Goal: Ask a question: Seek information or help from site administrators or community

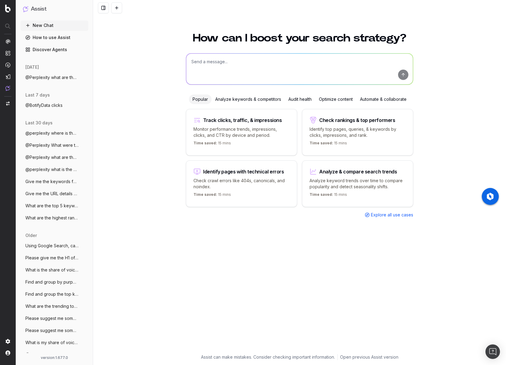
click at [227, 59] on textarea at bounding box center [299, 69] width 227 height 31
type textarea "W"
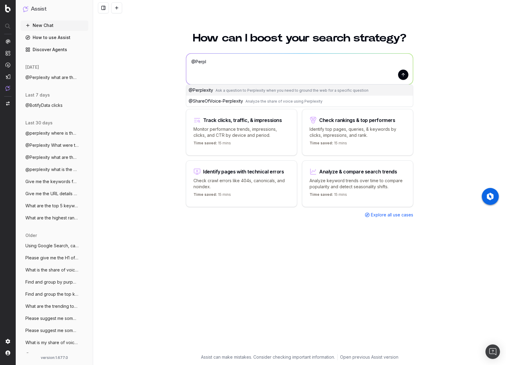
type textarea "@Perpl"
click at [398, 70] on button "submit" at bounding box center [403, 75] width 10 height 10
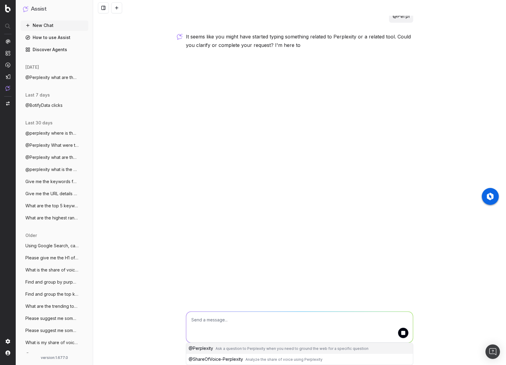
click at [222, 350] on span "Ask a question to Perplexity when you need to ground the web for a specific que…" at bounding box center [292, 348] width 153 height 5
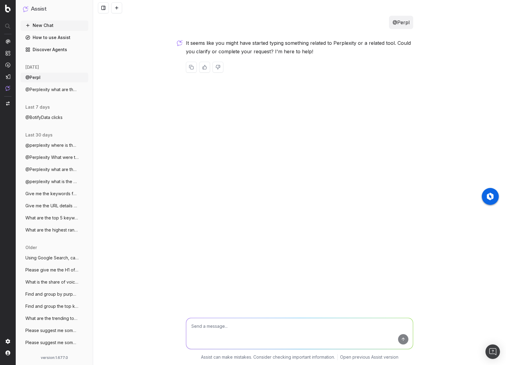
click at [230, 329] on textarea at bounding box center [299, 333] width 227 height 31
click at [227, 331] on textarea at bounding box center [299, 333] width 227 height 31
type textarea "@Perplexity which is the best electric toothbrush ?"
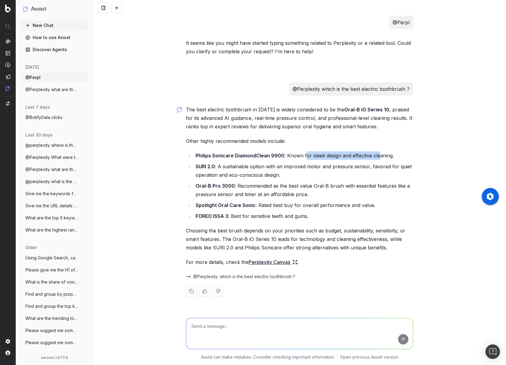
drag, startPoint x: 305, startPoint y: 155, endPoint x: 379, endPoint y: 158, distance: 74.2
click at [379, 158] on li "Philips Sonicare DiamondClean 9900 : Known for sleek design and effective clean…" at bounding box center [304, 155] width 220 height 8
click at [286, 264] on link "Perplexity Canvas" at bounding box center [273, 262] width 49 height 8
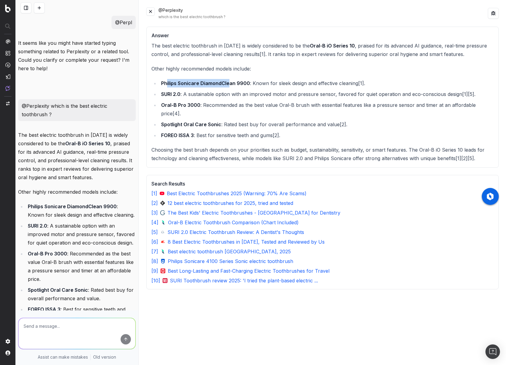
drag, startPoint x: 223, startPoint y: 84, endPoint x: 230, endPoint y: 85, distance: 7.1
click at [230, 85] on strong "Philips Sonicare DiamondClean 9900" at bounding box center [205, 83] width 89 height 6
click at [282, 305] on div "Answer The best electric toothbrush in 2025 is widely considered to be the Oral…" at bounding box center [322, 192] width 353 height 331
click at [245, 38] on h3 "Answer" at bounding box center [323, 35] width 342 height 7
click at [151, 11] on button at bounding box center [150, 11] width 8 height 8
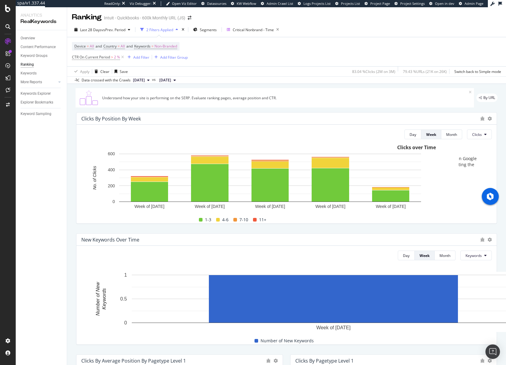
scroll to position [490, 0]
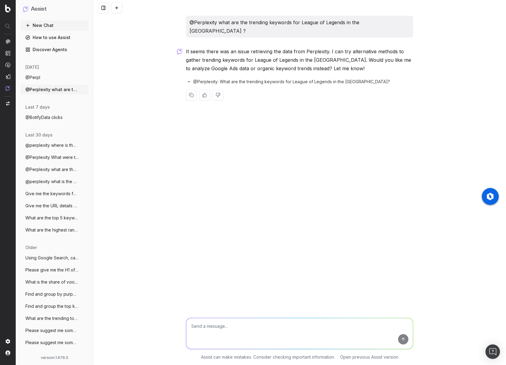
click at [257, 150] on div "@Perplexity what are the trending keywords for League of Legends in the [GEOGRA…" at bounding box center [299, 182] width 413 height 365
click at [264, 138] on div "@Perplexity what are the trending keywords for League of Legends in the [GEOGRA…" at bounding box center [299, 182] width 413 height 365
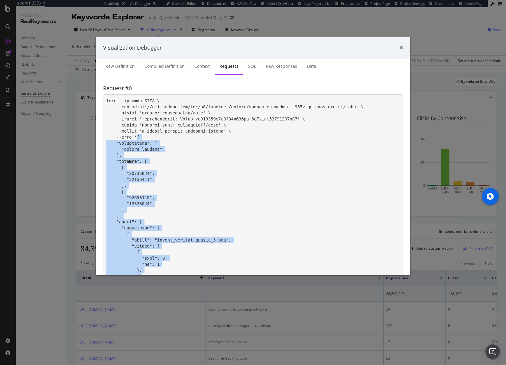
scroll to position [0, 75]
click at [402, 47] on icon "times" at bounding box center [402, 47] width 4 height 5
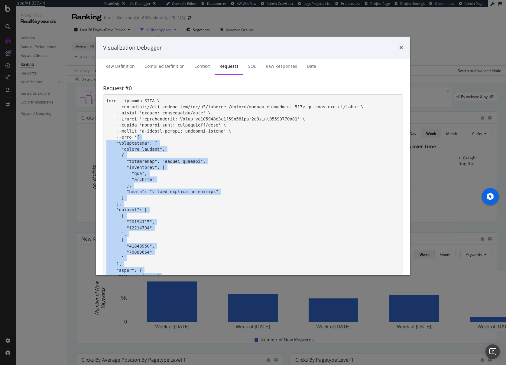
scroll to position [12, 0]
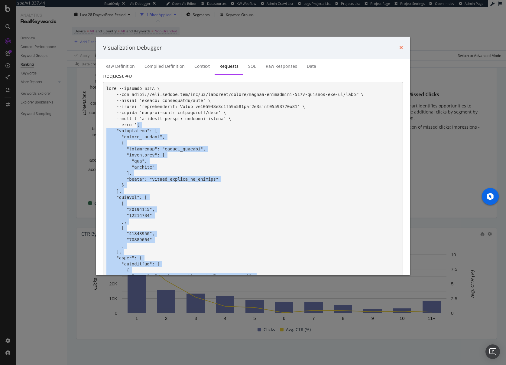
click at [403, 48] on icon "times" at bounding box center [402, 47] width 4 height 5
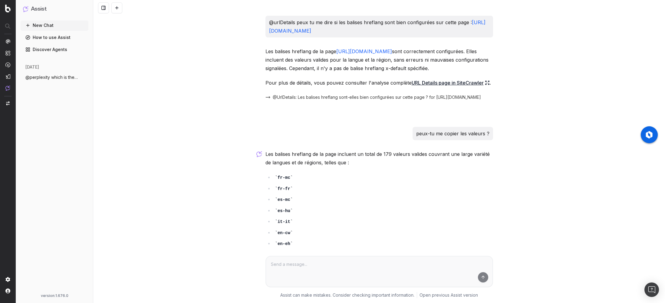
scroll to position [108, 0]
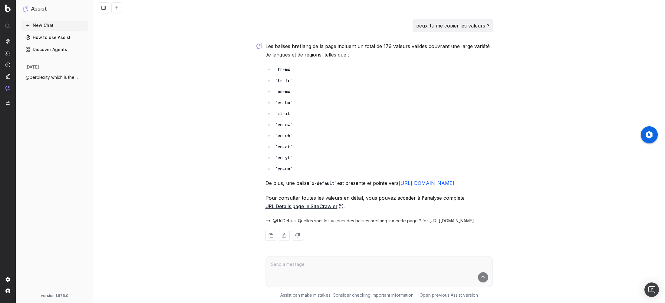
click at [141, 82] on div "@urlDetails peux tu me dire si les balises hreflang sont bien configurées sur c…" at bounding box center [379, 151] width 572 height 303
click at [352, 10] on div at bounding box center [379, 8] width 572 height 16
